Goal: Information Seeking & Learning: Learn about a topic

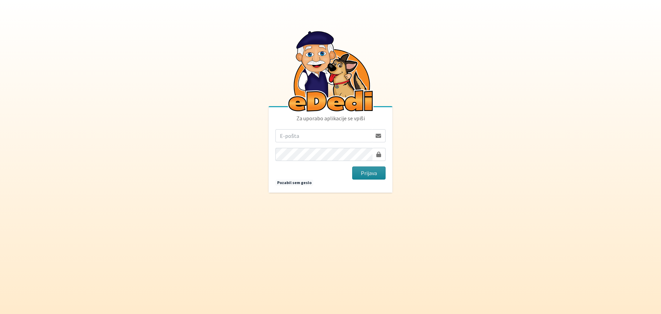
type input "matjaz.hrvatin@gmail.com"
click at [376, 175] on button "Prijava" at bounding box center [368, 172] width 33 height 13
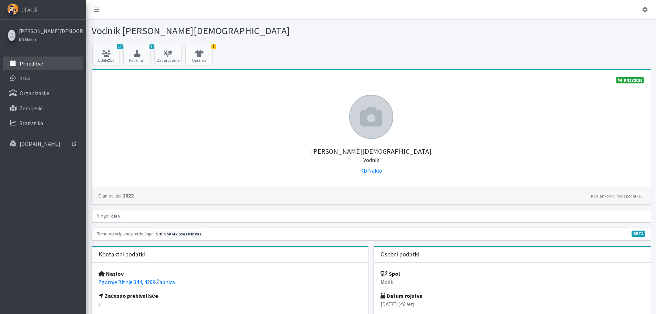
click at [39, 64] on p "Prireditve" at bounding box center [31, 63] width 23 height 7
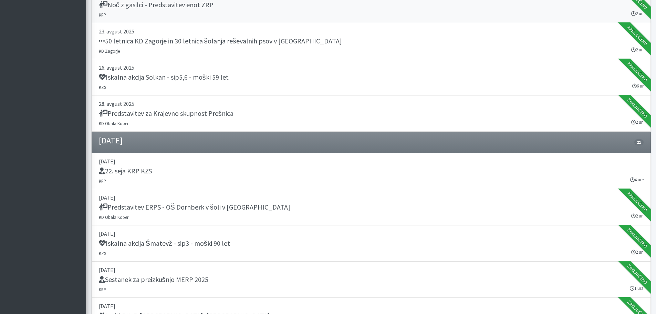
scroll to position [448, 0]
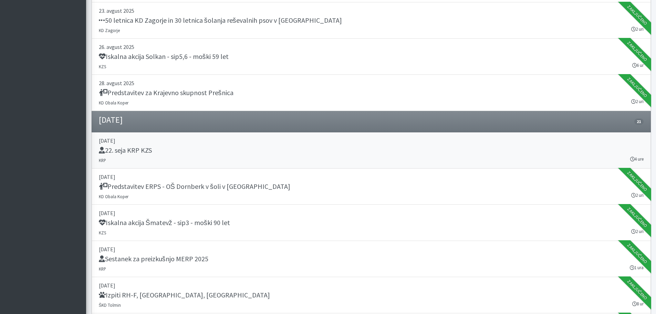
click at [145, 149] on h5 "22. seja KRP KZS" at bounding box center [125, 150] width 53 height 8
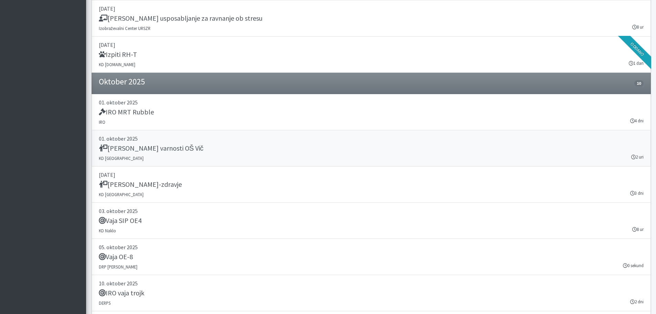
scroll to position [1308, 0]
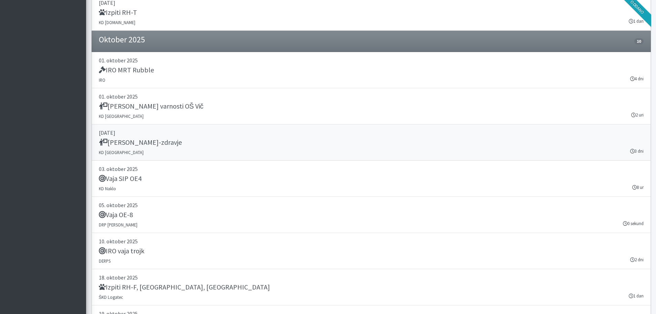
click at [157, 143] on h5 "Sejem narava-zdravje" at bounding box center [140, 142] width 83 height 8
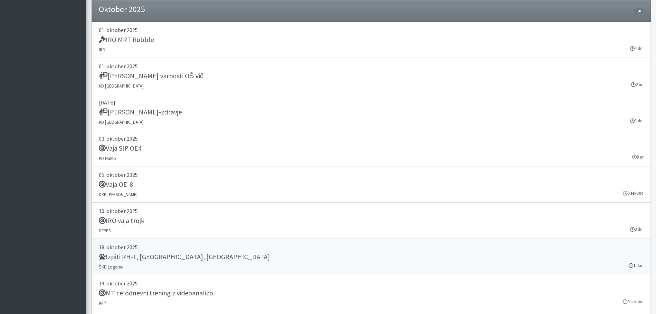
scroll to position [1330, 0]
